Goal: Task Accomplishment & Management: Manage account settings

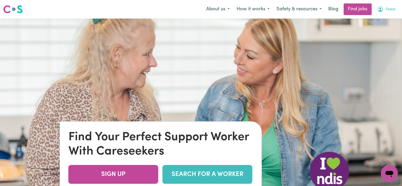
click at [384, 9] on button "Faisal" at bounding box center [386, 9] width 25 height 11
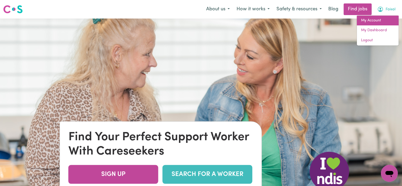
click at [376, 22] on link "My Account" at bounding box center [378, 21] width 42 height 10
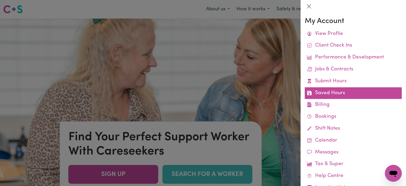
click at [337, 93] on link "Saved Hours" at bounding box center [353, 93] width 97 height 12
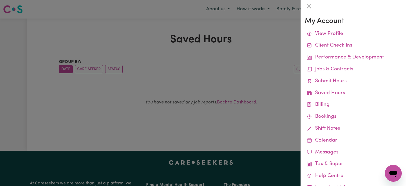
click at [200, 41] on div at bounding box center [203, 93] width 406 height 186
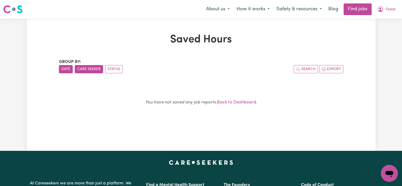
click at [91, 71] on button "Care Seeker" at bounding box center [89, 69] width 28 height 8
click at [314, 72] on button "Search" at bounding box center [306, 69] width 24 height 8
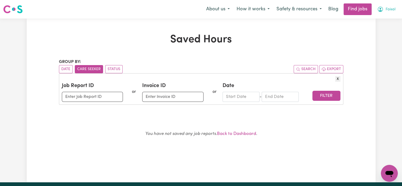
click at [383, 11] on icon "My Account" at bounding box center [380, 9] width 6 height 6
click at [378, 21] on link "My Account" at bounding box center [378, 21] width 42 height 10
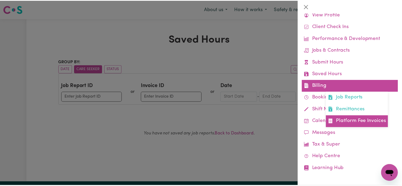
scroll to position [19, 0]
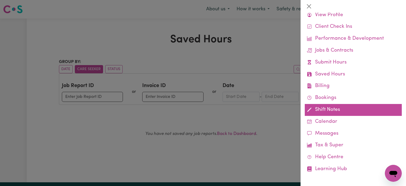
click at [322, 113] on link "Shift Notes" at bounding box center [353, 110] width 97 height 12
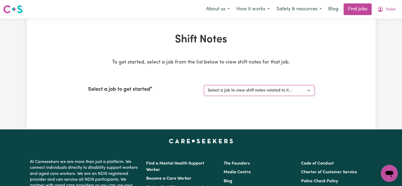
click at [262, 90] on select "Select a job to view shift notes related to it... [Jaxson Chosen Family ] Suppo…" at bounding box center [259, 90] width 110 height 10
select select "15079"
click at [204, 85] on select "Select a job to view shift notes related to it... [Jaxson Chosen Family ] Suppo…" at bounding box center [259, 90] width 110 height 10
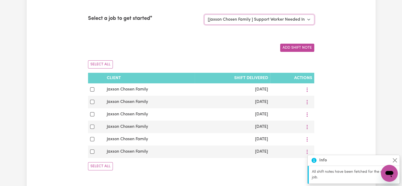
scroll to position [82, 0]
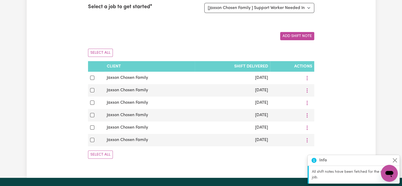
click at [347, 97] on div "Shift Notes To get started, select a job from the list below to view shift note…" at bounding box center [201, 57] width 349 height 212
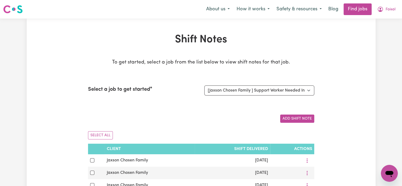
click at [389, 15] on div "About us How it works Safety & resources Blog Find jobs Faisal" at bounding box center [301, 9] width 196 height 12
click at [389, 13] on button "Faisal" at bounding box center [386, 9] width 25 height 11
click at [374, 28] on link "My Dashboard" at bounding box center [378, 30] width 42 height 10
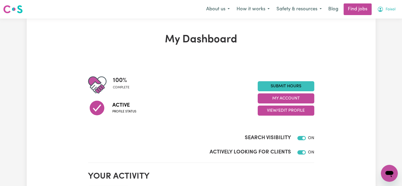
click at [388, 10] on span "Faisal" at bounding box center [390, 10] width 10 height 6
click at [377, 23] on link "My Account" at bounding box center [378, 21] width 42 height 10
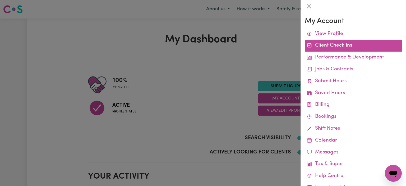
click at [349, 45] on link "Client Check Ins" at bounding box center [353, 46] width 97 height 12
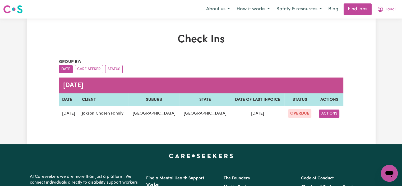
click at [326, 115] on button "ACTIONS" at bounding box center [329, 113] width 21 height 8
click at [329, 127] on link "EDIT" at bounding box center [341, 125] width 42 height 11
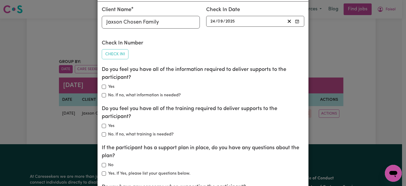
scroll to position [26, 0]
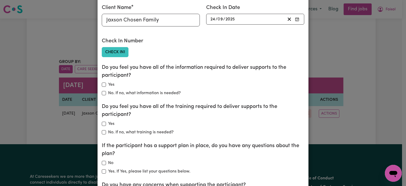
click at [115, 52] on button "Check In 1" at bounding box center [115, 52] width 27 height 10
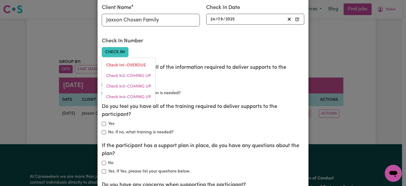
click at [200, 46] on div "Check In Number Check In 1 Check In 1 - OVERDUE Check In 2 - COMING UP Check In…" at bounding box center [151, 47] width 104 height 20
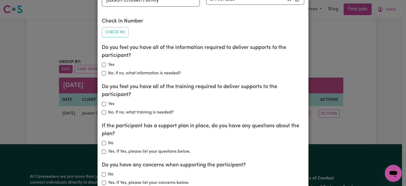
scroll to position [47, 0]
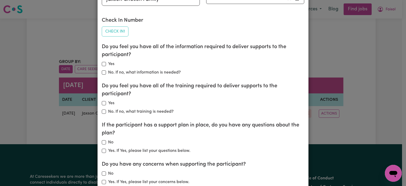
click at [108, 64] on label "Yes" at bounding box center [111, 64] width 6 height 6
click at [106, 64] on input "Yes" at bounding box center [104, 64] width 4 height 4
checkbox input "true"
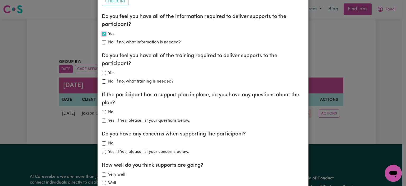
scroll to position [78, 0]
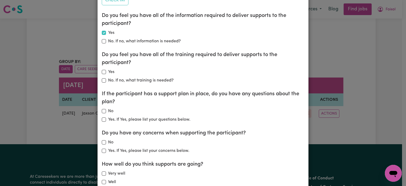
click at [108, 68] on div "Do you feel you have all of the training required to deliver supports to the pa…" at bounding box center [203, 67] width 202 height 33
click at [102, 73] on input "Yes" at bounding box center [104, 72] width 4 height 4
checkbox input "true"
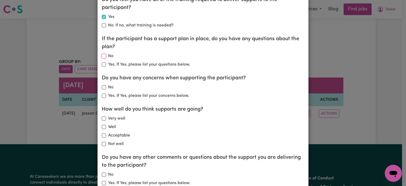
click at [102, 57] on input "No" at bounding box center [104, 56] width 4 height 4
checkbox input "true"
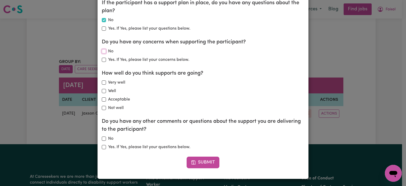
click at [103, 52] on input "No" at bounding box center [104, 51] width 4 height 4
checkbox input "true"
click at [103, 83] on input "Very well" at bounding box center [104, 82] width 4 height 4
checkbox input "true"
click at [102, 91] on input "Well" at bounding box center [104, 91] width 4 height 4
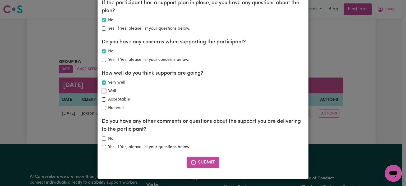
checkbox input "true"
click at [103, 83] on input "Very well" at bounding box center [104, 82] width 4 height 4
checkbox input "true"
checkbox input "false"
click at [103, 138] on input "No" at bounding box center [104, 138] width 4 height 4
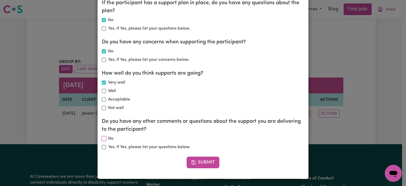
checkbox input "true"
click at [198, 162] on button "Submit" at bounding box center [203, 162] width 33 height 12
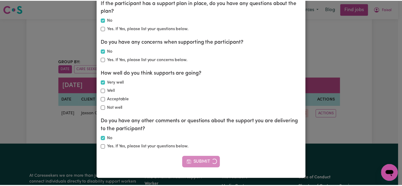
scroll to position [0, 0]
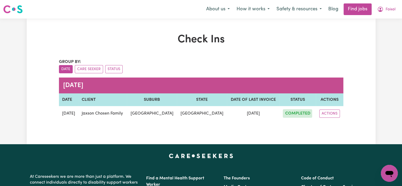
click at [392, 9] on span "Faisal" at bounding box center [390, 10] width 10 height 6
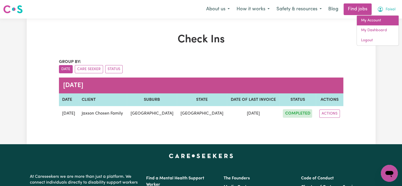
click at [382, 18] on link "My Account" at bounding box center [378, 21] width 42 height 10
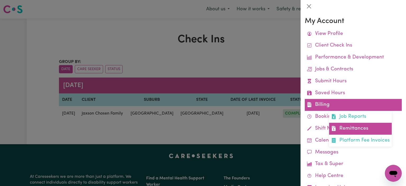
click at [342, 127] on link "Remittances" at bounding box center [360, 129] width 63 height 12
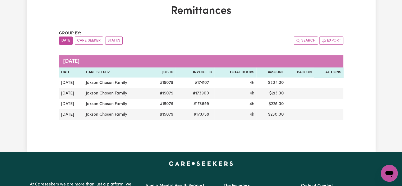
scroll to position [29, 0]
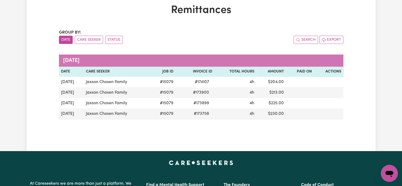
click at [363, 82] on div "Remittances Group by: Date Care Seeker Status Search Export [DATE] Date Care Se…" at bounding box center [201, 70] width 349 height 132
click at [367, 96] on div "Remittances Group by: Date Care Seeker Status Search Export [DATE] Date Care Se…" at bounding box center [201, 70] width 349 height 132
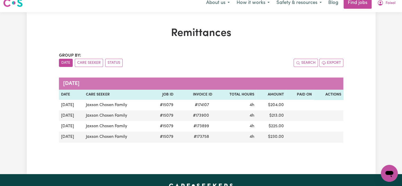
scroll to position [0, 0]
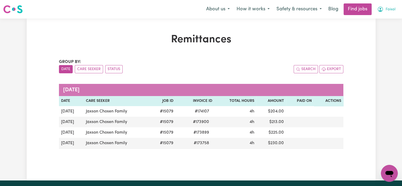
click at [384, 10] on button "Faisal" at bounding box center [386, 9] width 25 height 11
click at [377, 19] on link "My Account" at bounding box center [378, 21] width 42 height 10
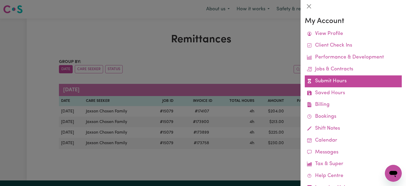
click at [328, 82] on link "Submit Hours" at bounding box center [353, 81] width 97 height 12
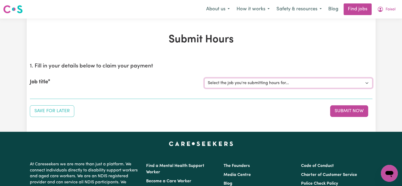
click at [268, 83] on select "Select the job you're submitting hours for... [Jaxson Chosen Family ] Support W…" at bounding box center [288, 83] width 168 height 10
select select "15079"
click at [204, 78] on select "Select the job you're submitting hours for... [Jaxson Chosen Family ] Support W…" at bounding box center [288, 83] width 168 height 10
